Goal: Information Seeking & Learning: Learn about a topic

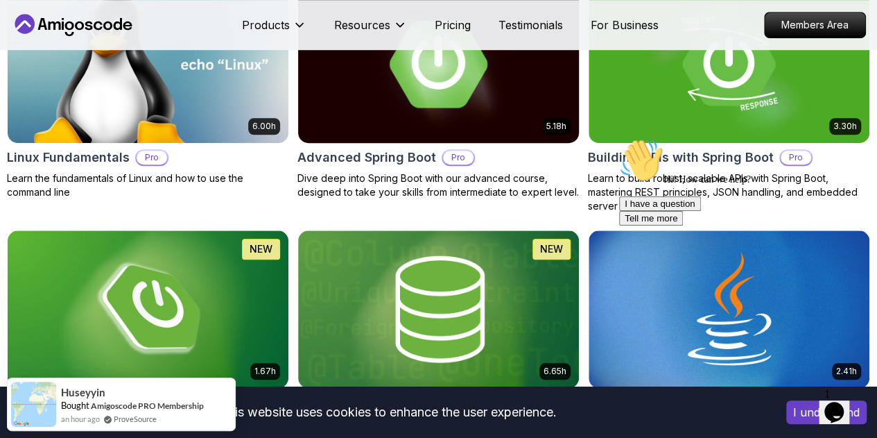
scroll to position [416, 0]
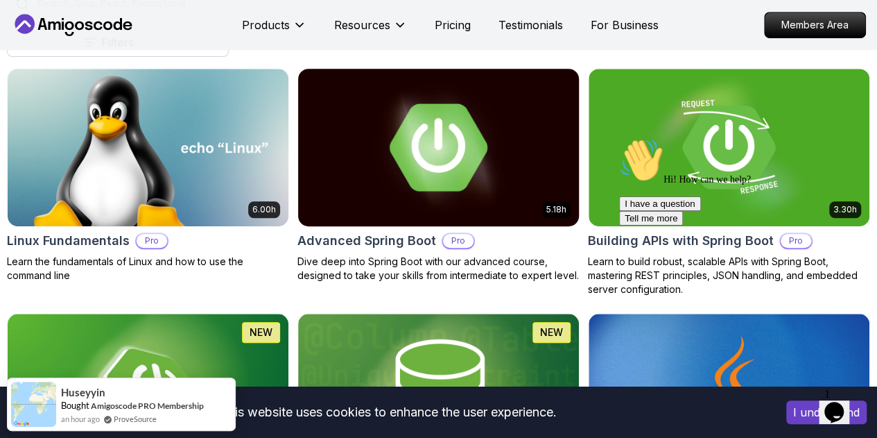
click at [513, 129] on img at bounding box center [438, 146] width 295 height 165
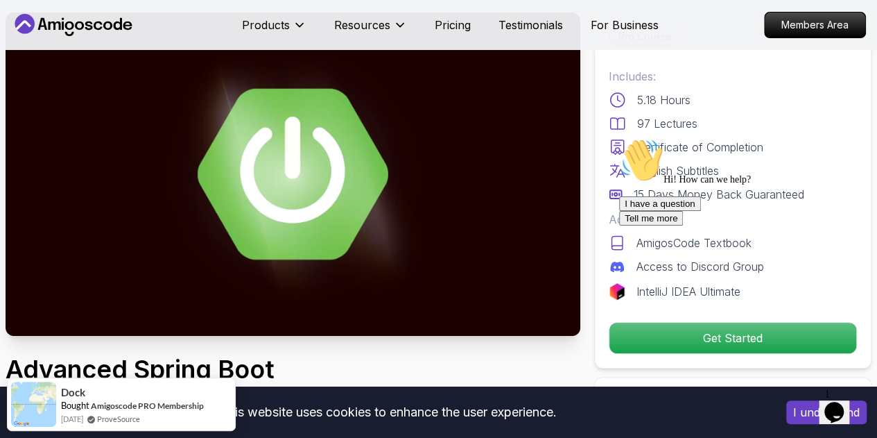
scroll to position [69, 0]
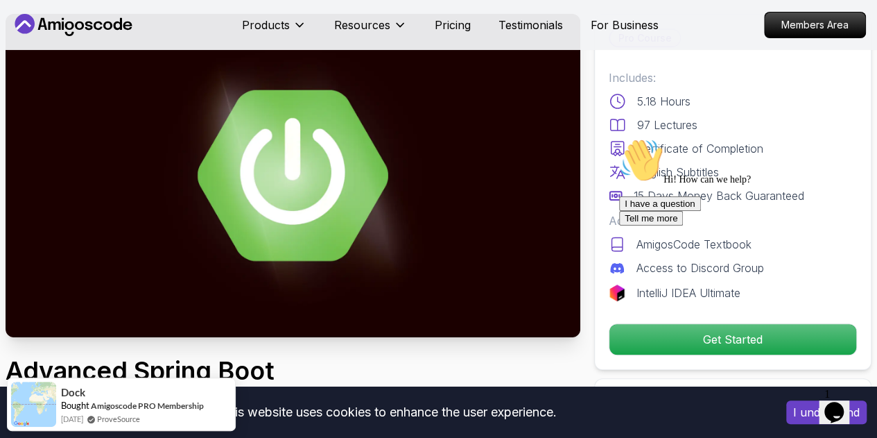
click at [421, 236] on img at bounding box center [293, 175] width 575 height 323
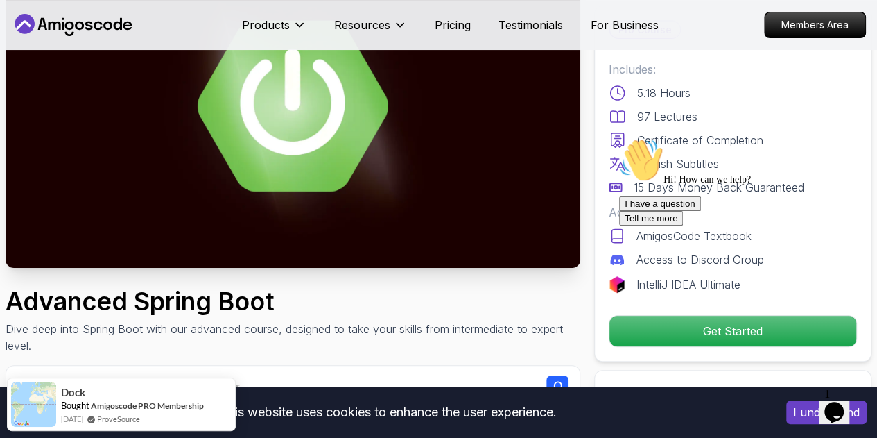
scroll to position [0, 0]
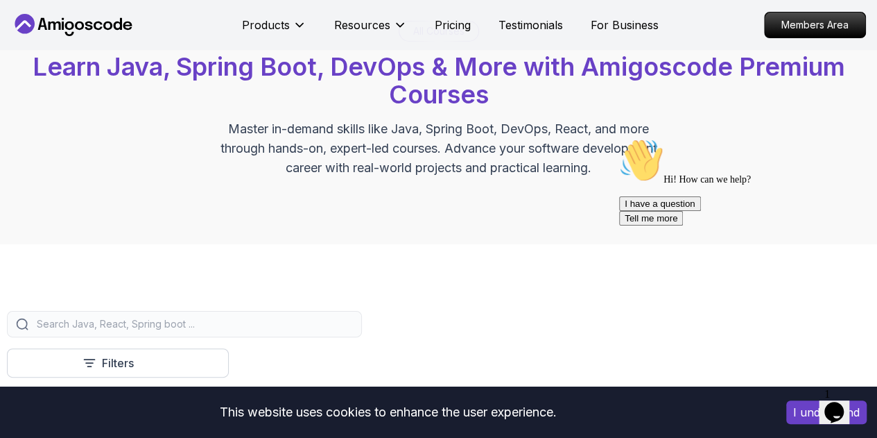
scroll to position [416, 0]
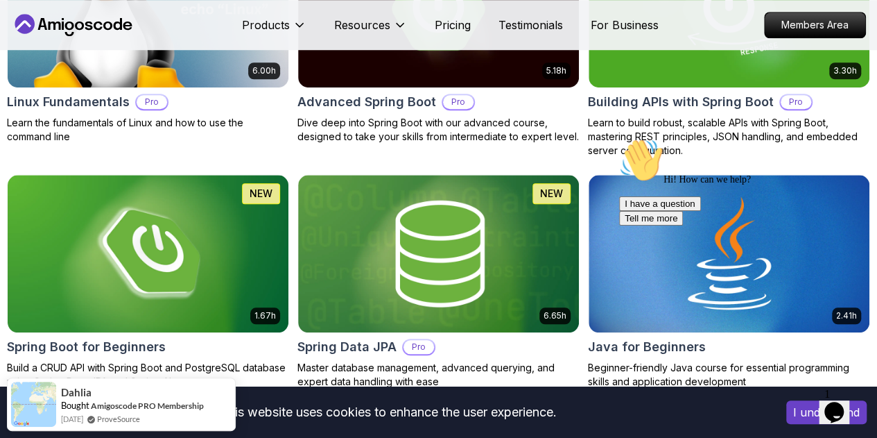
scroll to position [624, 0]
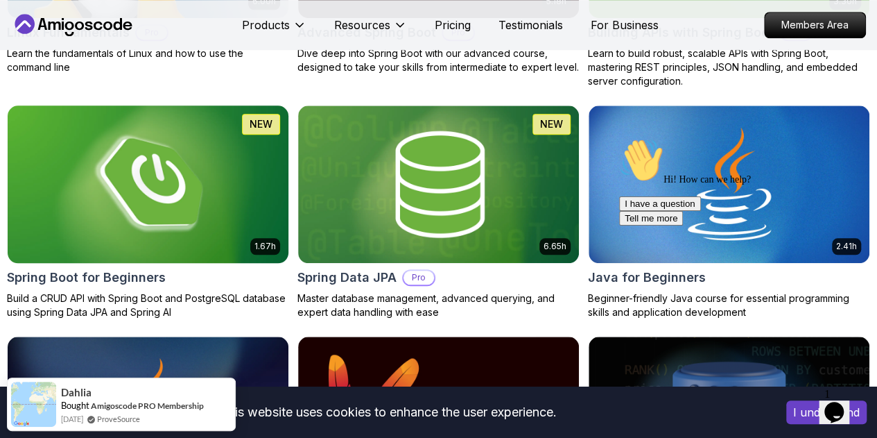
click at [295, 117] on img at bounding box center [148, 183] width 295 height 165
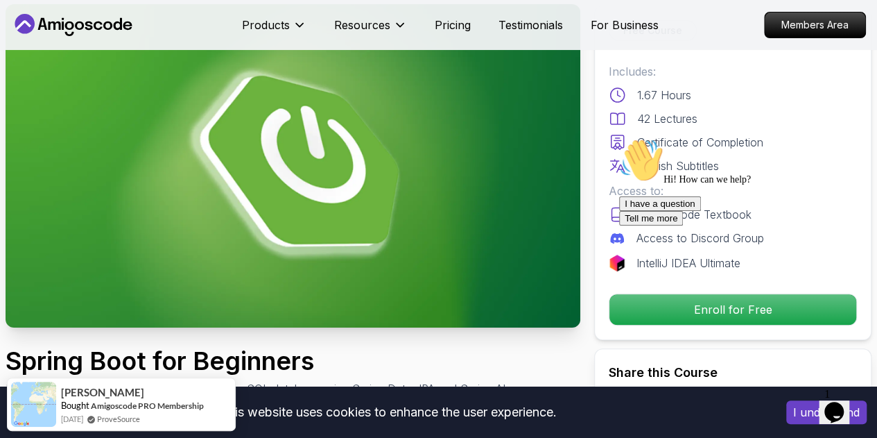
scroll to position [208, 0]
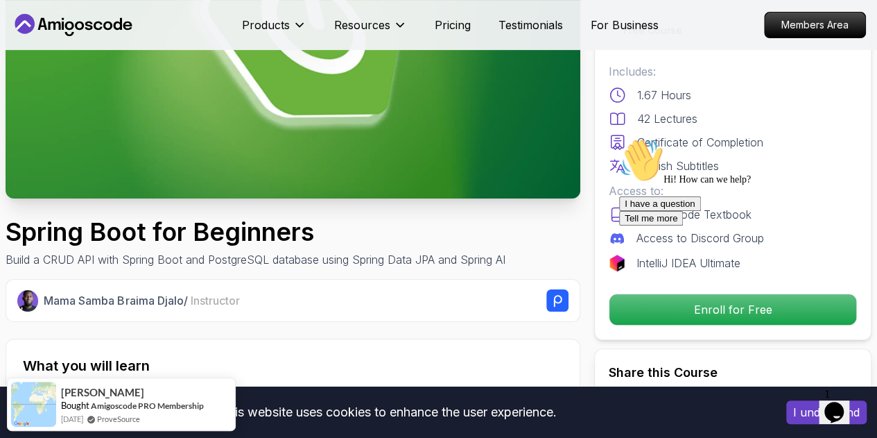
click at [750, 225] on div "Hi! How can we help? I have a question Tell me more" at bounding box center [744, 181] width 250 height 87
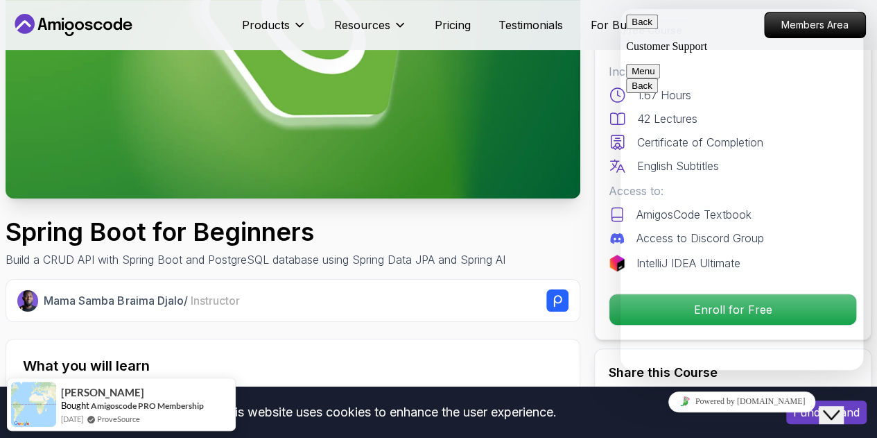
click at [660, 64] on button "Menu" at bounding box center [643, 71] width 34 height 15
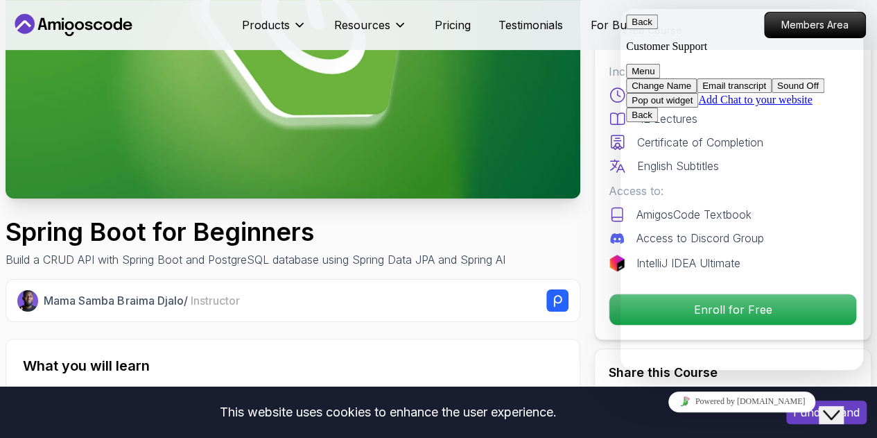
click at [644, 25] on button "Back" at bounding box center [642, 22] width 32 height 15
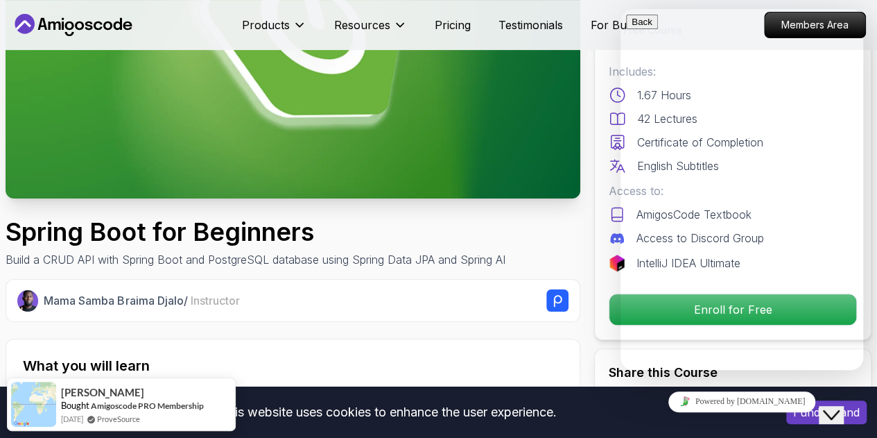
click at [510, 315] on div "Mama Samba Braima Djalo / Instructor" at bounding box center [293, 300] width 575 height 43
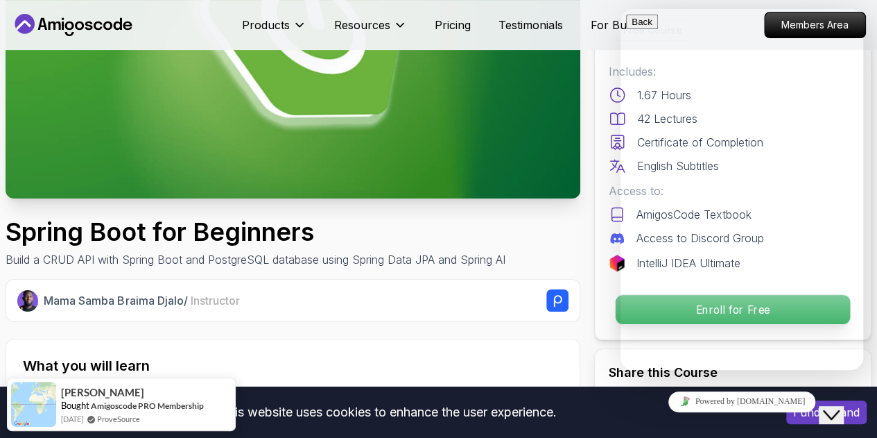
click at [618, 309] on p "Enroll for Free" at bounding box center [733, 309] width 234 height 29
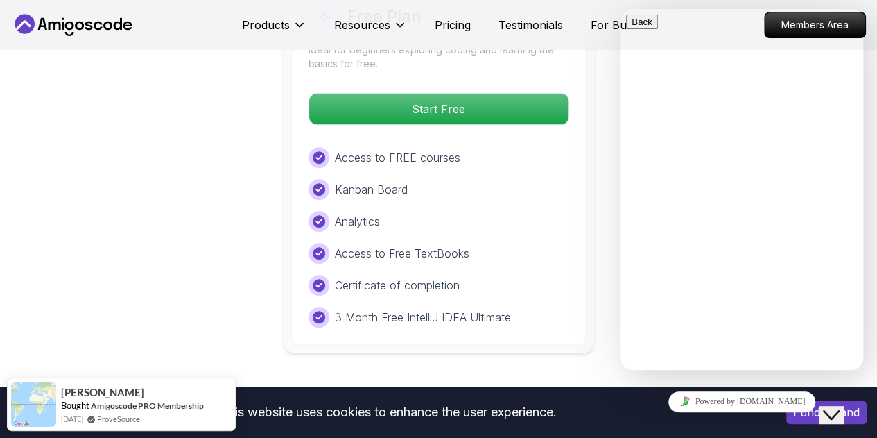
scroll to position [3061, 0]
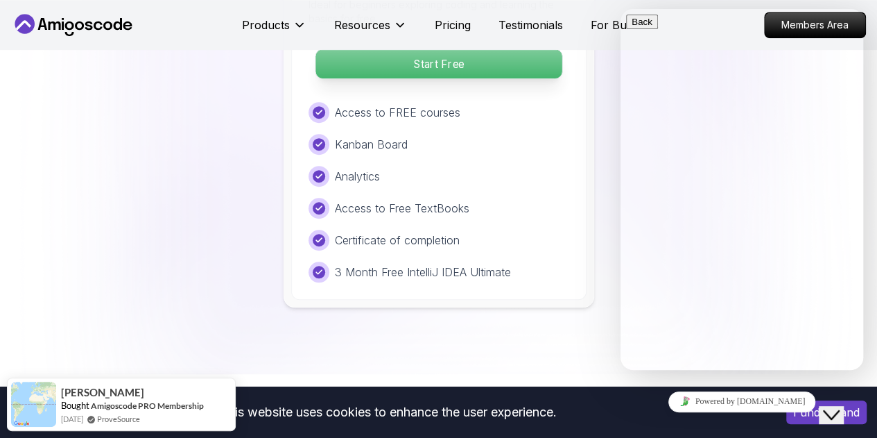
click at [392, 64] on p "Start Free" at bounding box center [438, 63] width 246 height 29
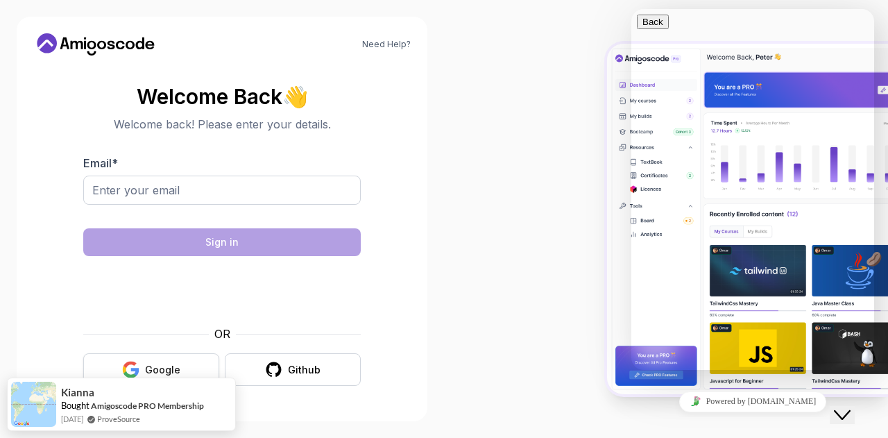
click at [164, 374] on div "Google" at bounding box center [162, 370] width 35 height 14
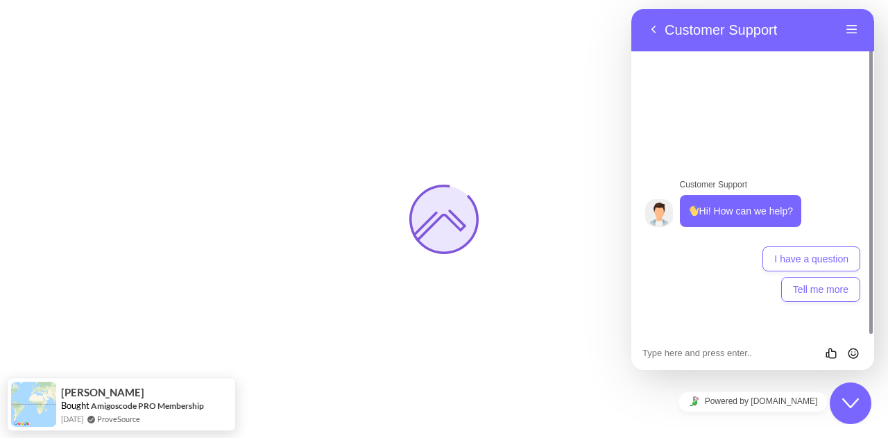
click at [851, 403] on icon "Close Chat This icon closes the chat window." at bounding box center [850, 403] width 17 height 17
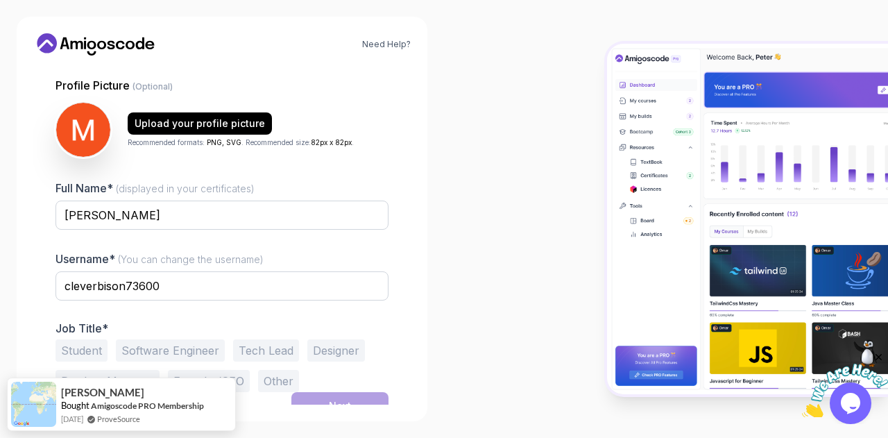
scroll to position [139, 0]
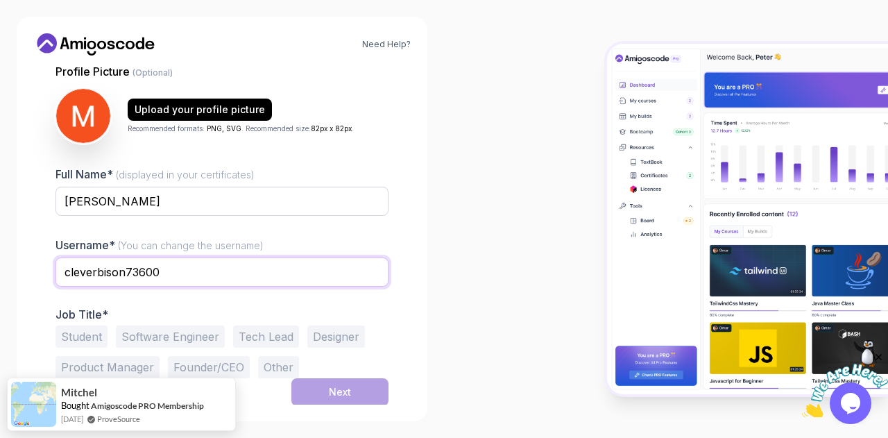
drag, startPoint x: 226, startPoint y: 279, endPoint x: 31, endPoint y: 282, distance: 195.6
click at [31, 282] on div "Need Help? 1 Set Up Your Profile 1 Set Up Your Profile 2 Let's Get to Know You …" at bounding box center [222, 219] width 410 height 404
type input "m"
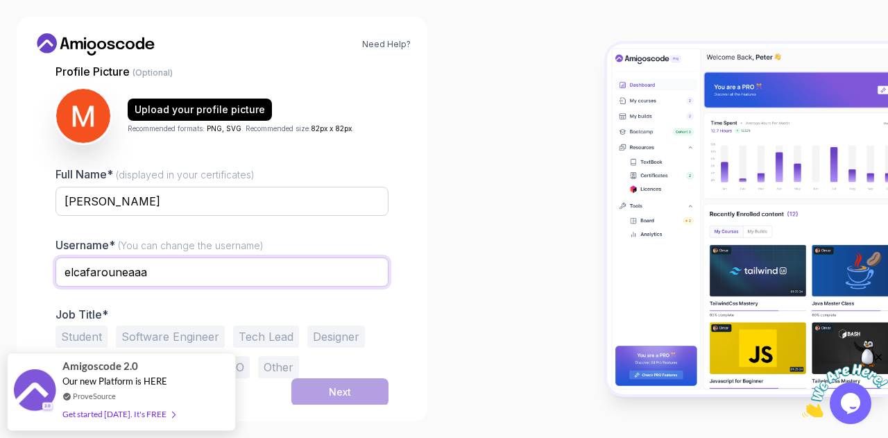
drag, startPoint x: 202, startPoint y: 266, endPoint x: 0, endPoint y: 261, distance: 202.5
click at [0, 261] on div "Need Help? 1 Set Up Your Profile 1 Set Up Your Profile 2 Let's Get to Know You …" at bounding box center [222, 219] width 444 height 438
type input "mbayala"
click at [273, 415] on div "Need Help? 1 Set Up Your Profile 1 Set Up Your Profile 2 Let's Get to Know You …" at bounding box center [222, 219] width 410 height 404
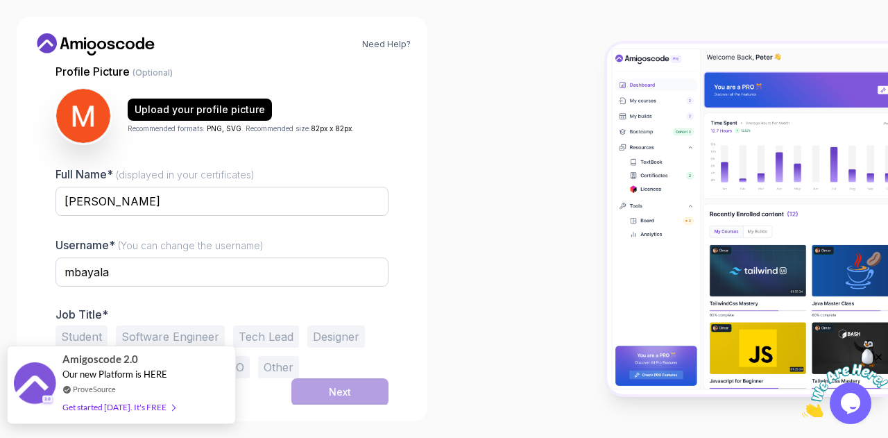
click at [35, 375] on img at bounding box center [35, 384] width 42 height 45
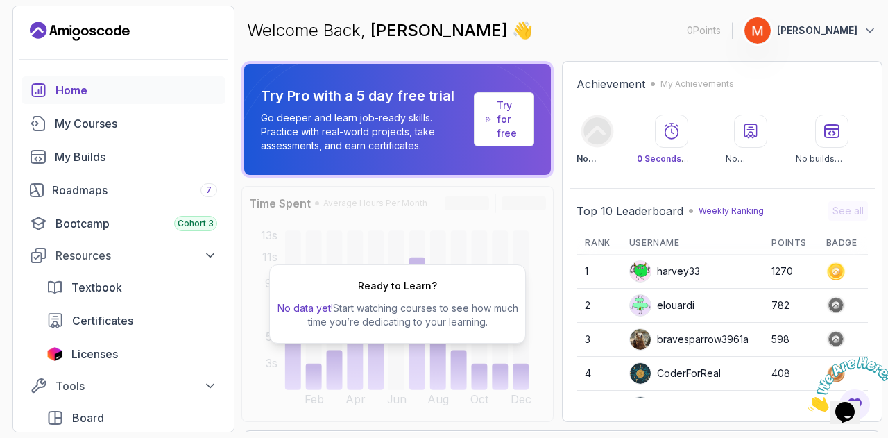
click at [83, 89] on div "Home" at bounding box center [136, 90] width 162 height 17
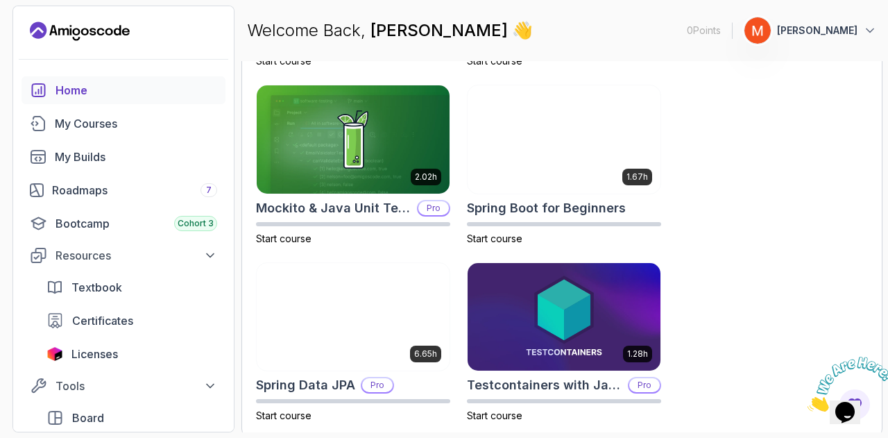
scroll to position [774, 0]
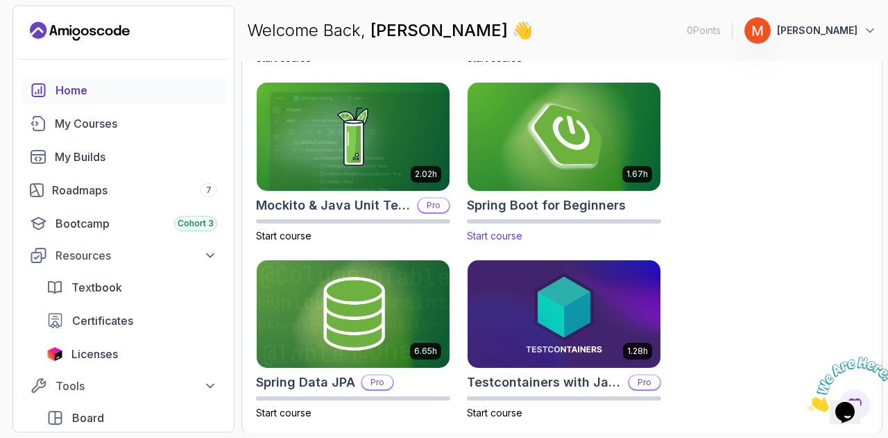
click at [569, 109] on img at bounding box center [563, 136] width 202 height 113
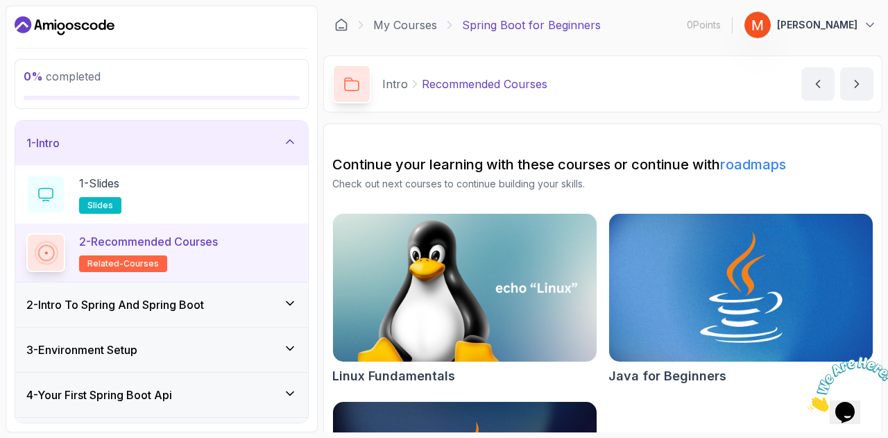
click at [694, 264] on img at bounding box center [741, 287] width 277 height 155
click at [381, 25] on link "My Courses" at bounding box center [405, 25] width 64 height 17
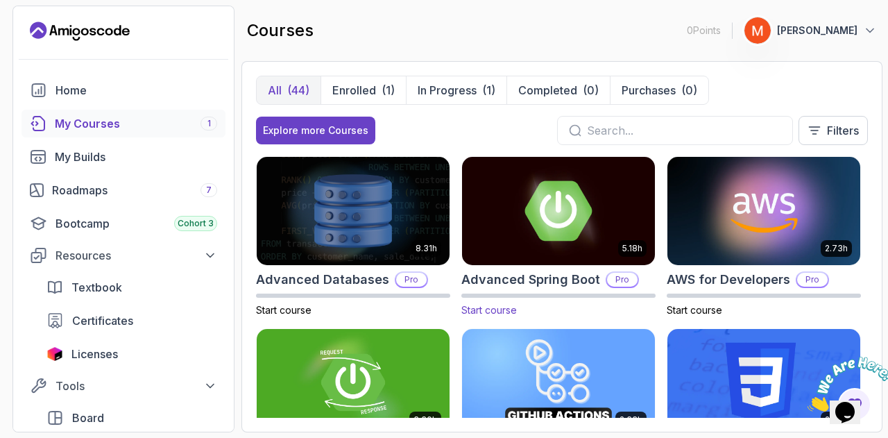
click at [582, 210] on img at bounding box center [558, 210] width 202 height 113
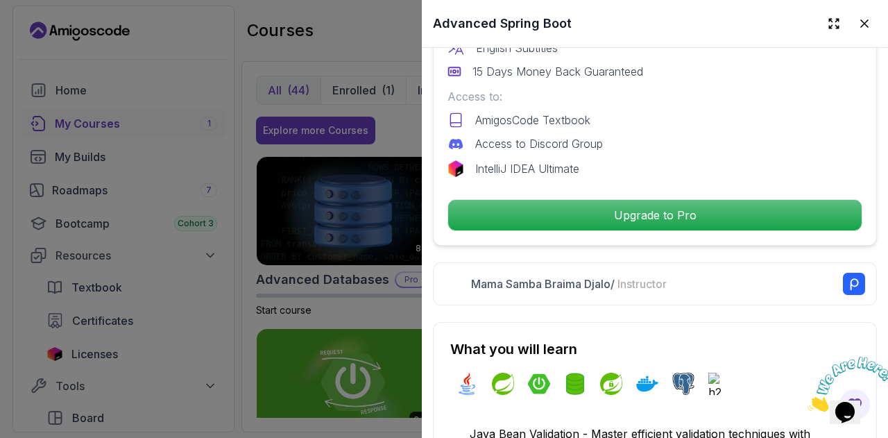
scroll to position [555, 0]
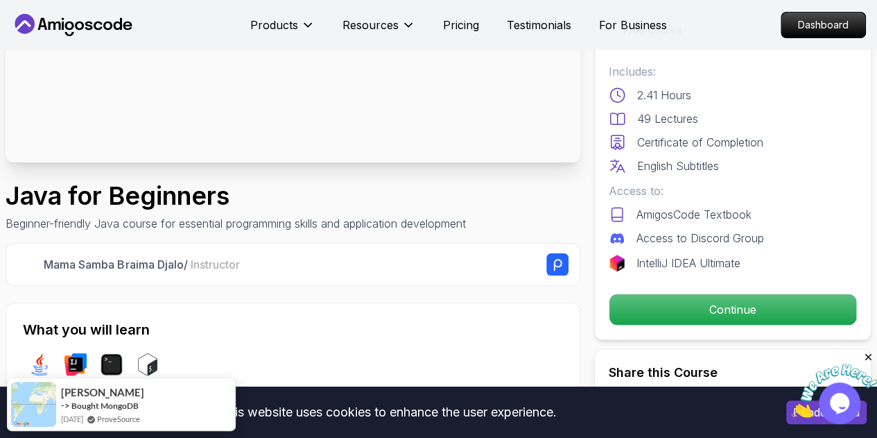
scroll to position [208, 0]
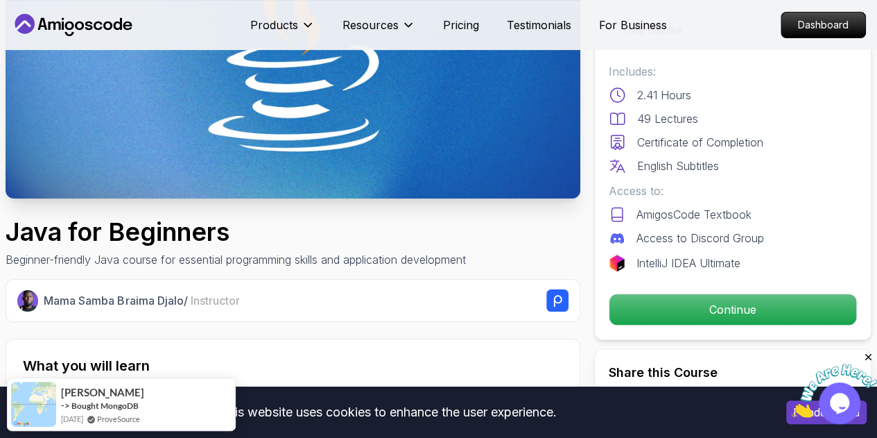
click at [365, 137] on img at bounding box center [293, 36] width 575 height 323
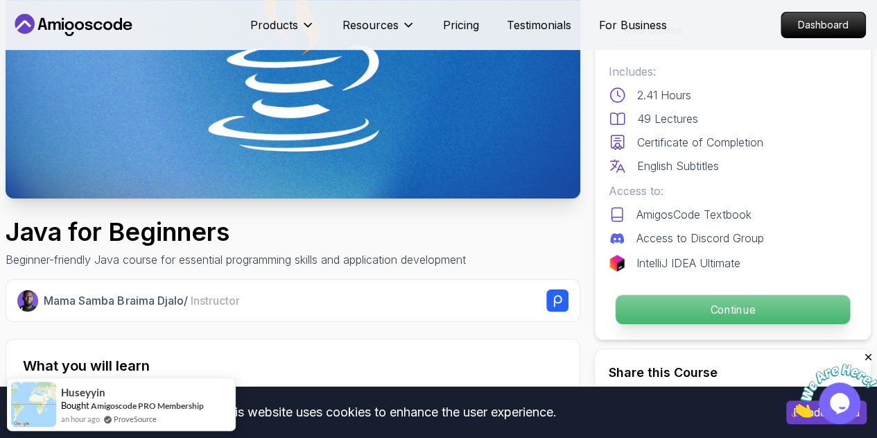
click at [691, 312] on p "Continue" at bounding box center [733, 309] width 234 height 29
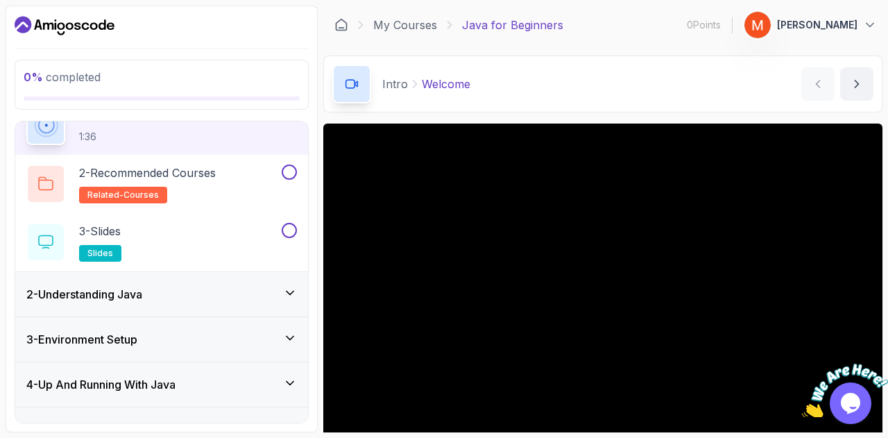
scroll to position [101, 0]
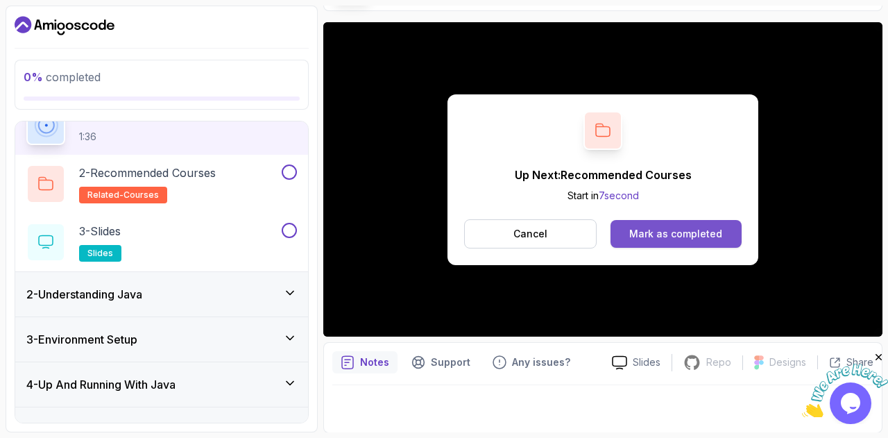
click at [664, 235] on div "Mark as completed" at bounding box center [675, 234] width 93 height 14
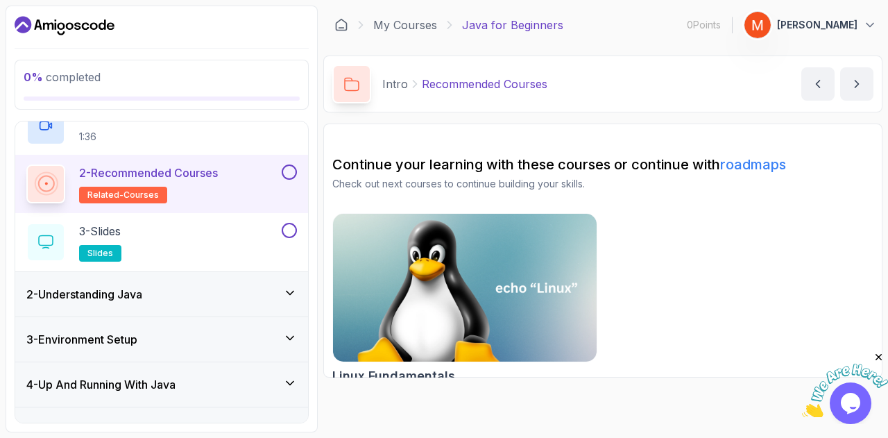
scroll to position [78, 0]
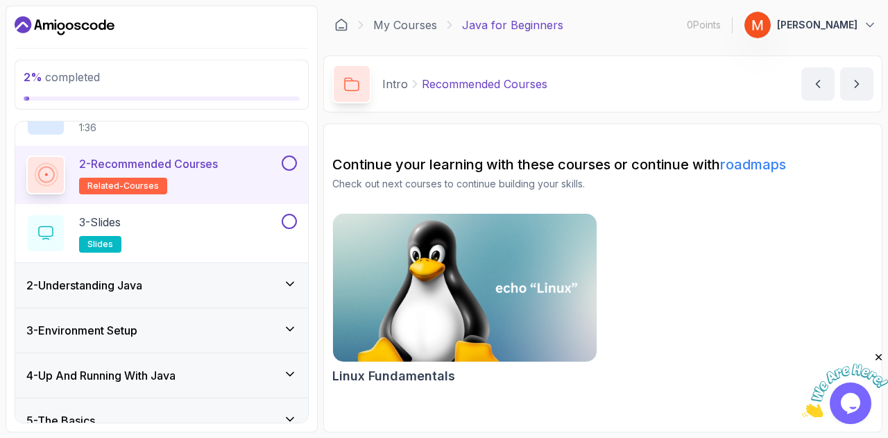
click at [204, 181] on h2 "2 - Recommended Courses related-courses" at bounding box center [148, 174] width 139 height 39
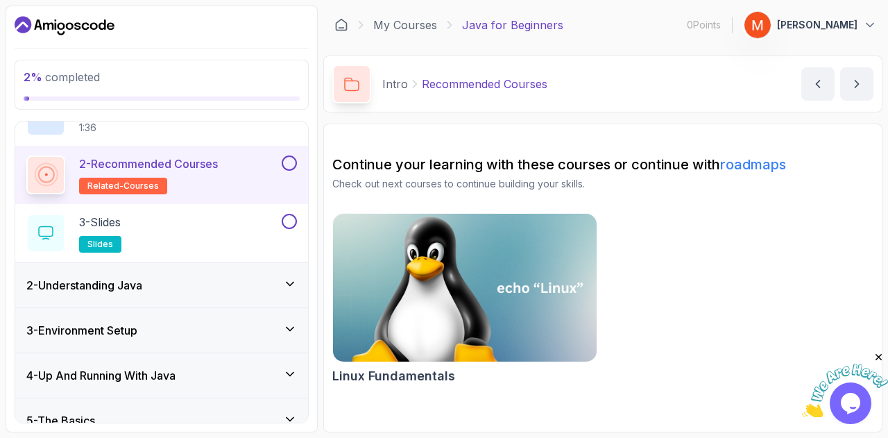
click at [533, 301] on img at bounding box center [465, 287] width 277 height 155
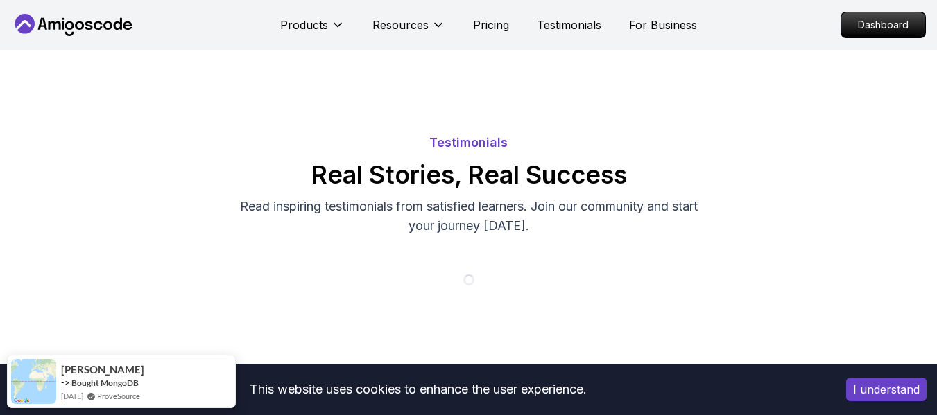
click at [28, 22] on icon at bounding box center [25, 24] width 20 height 20
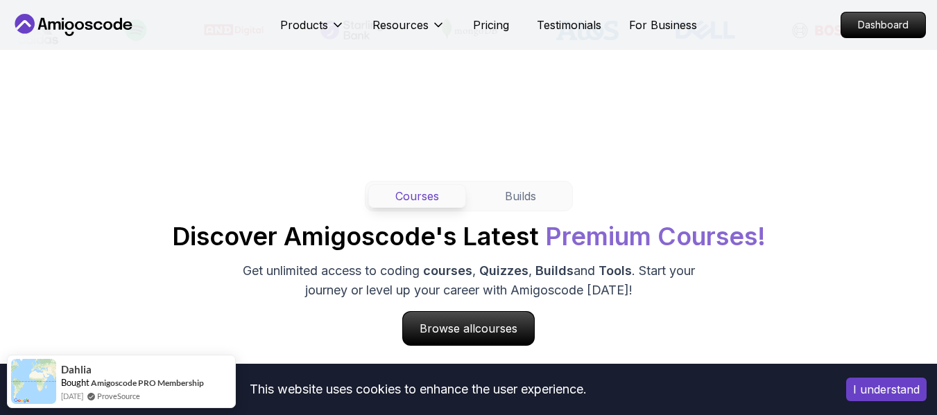
scroll to position [1317, 0]
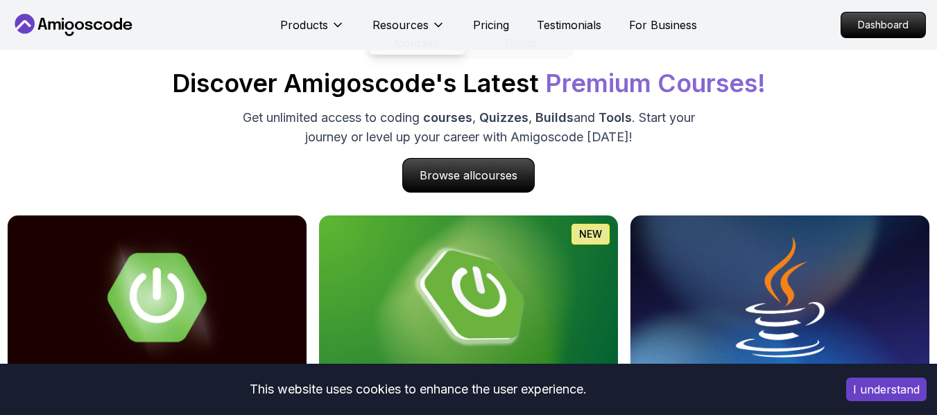
click at [55, 24] on icon at bounding box center [55, 25] width 12 height 8
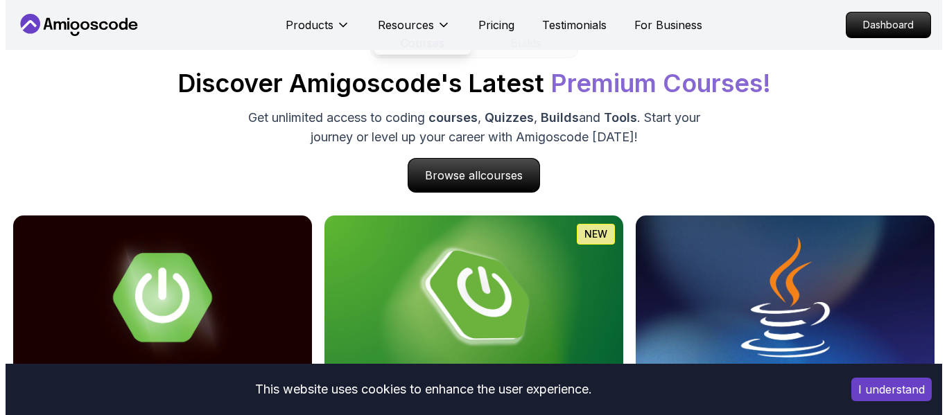
scroll to position [0, 0]
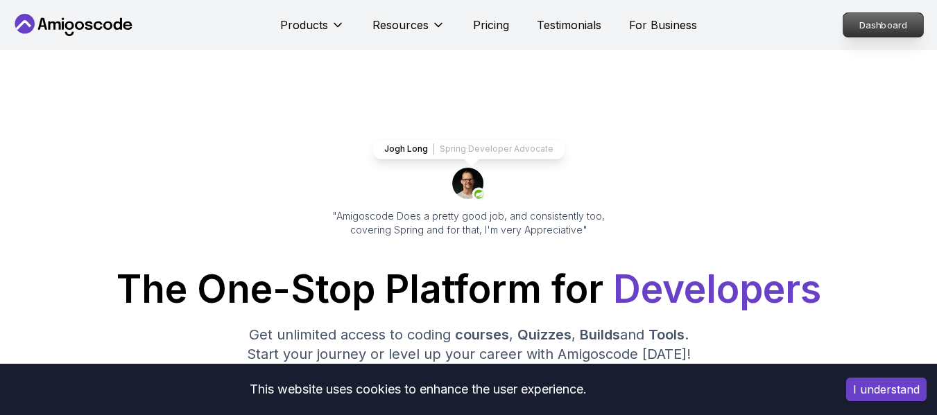
click at [901, 32] on p "Dashboard" at bounding box center [883, 25] width 80 height 24
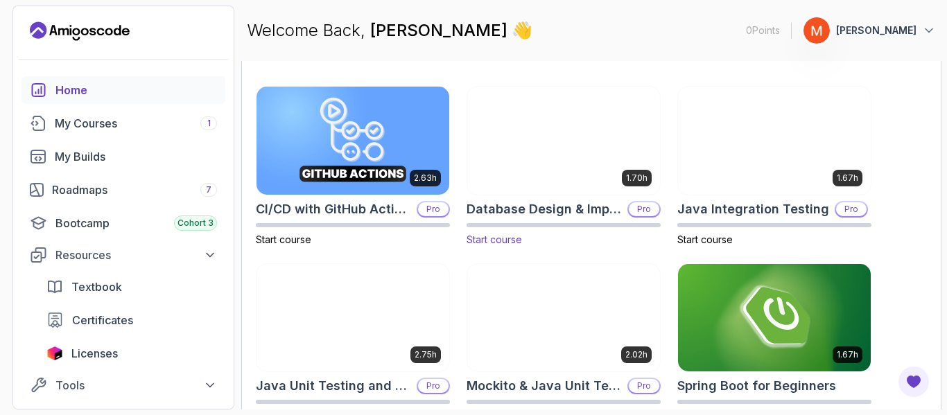
scroll to position [430, 0]
